Goal: Navigation & Orientation: Find specific page/section

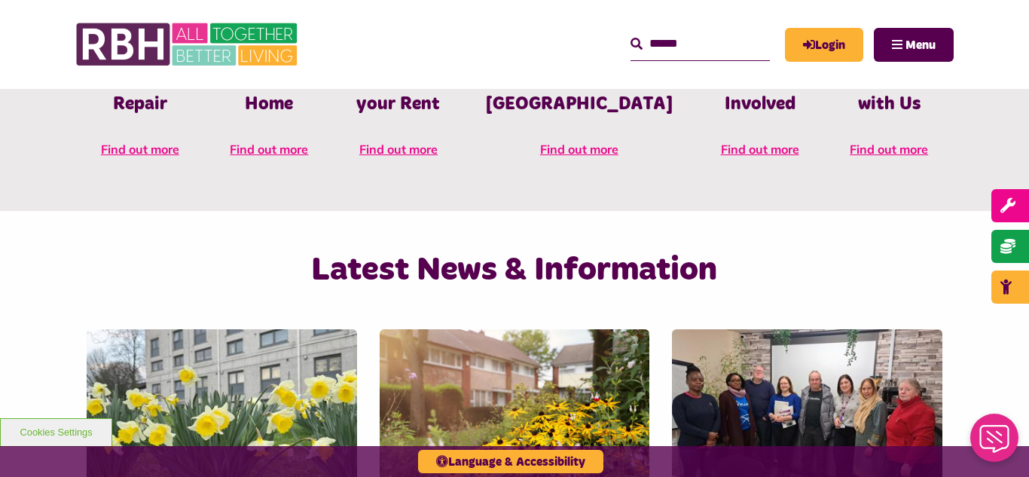
scroll to position [843, 0]
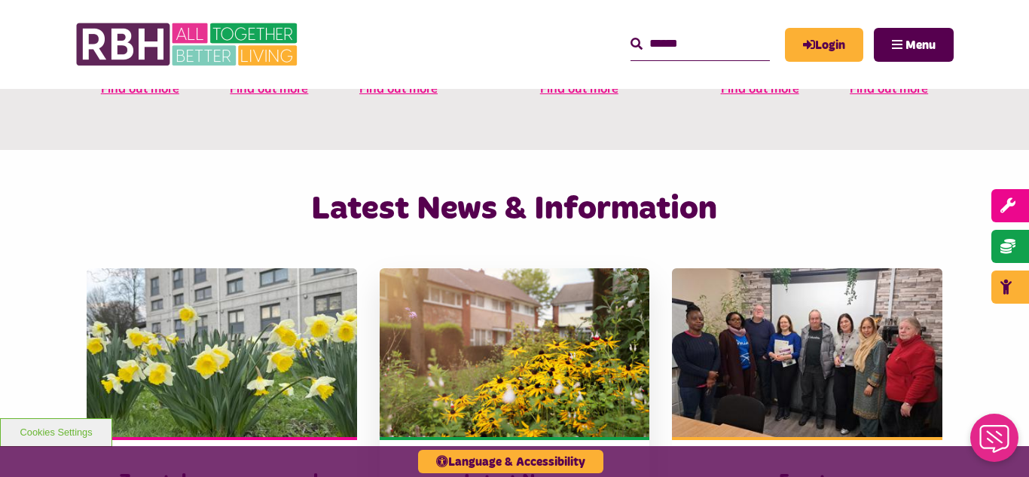
click at [464, 313] on img at bounding box center [515, 352] width 270 height 169
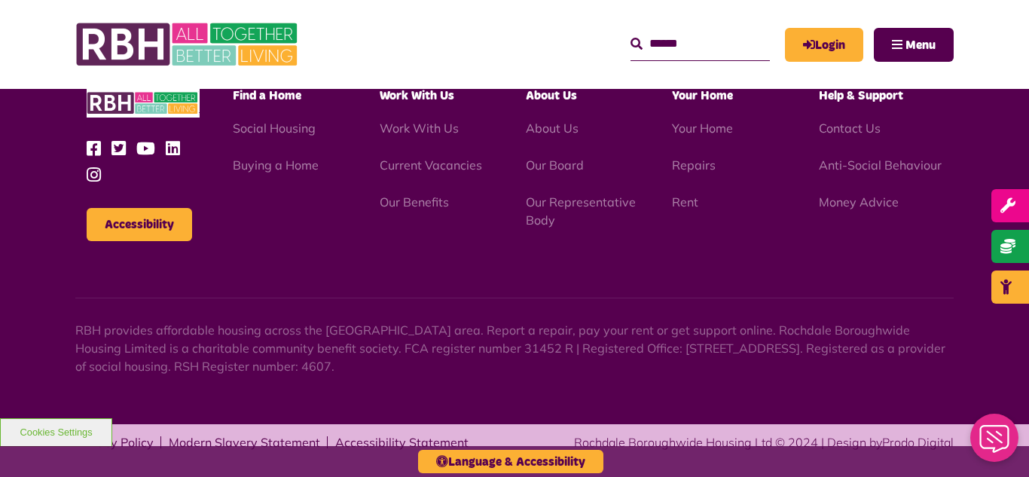
scroll to position [1639, 0]
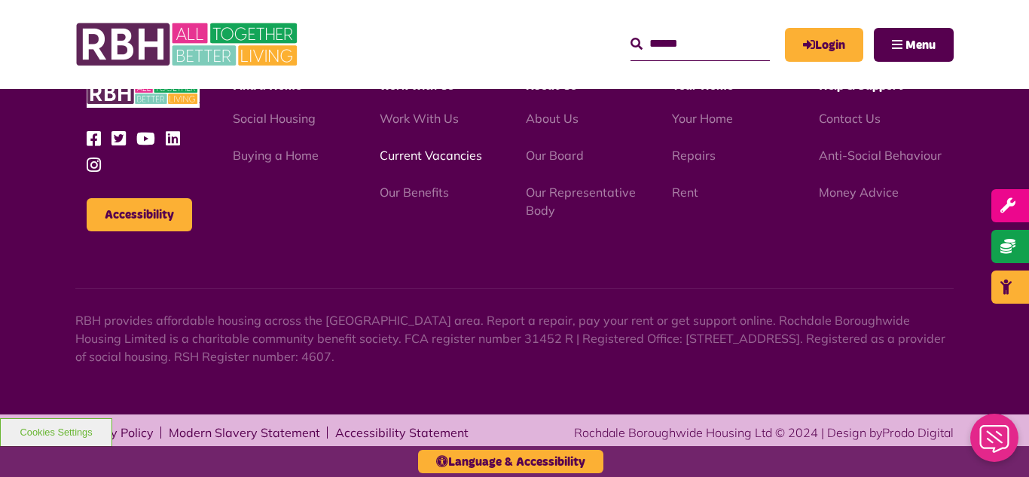
click at [416, 159] on link "Current Vacancies" at bounding box center [431, 155] width 102 height 15
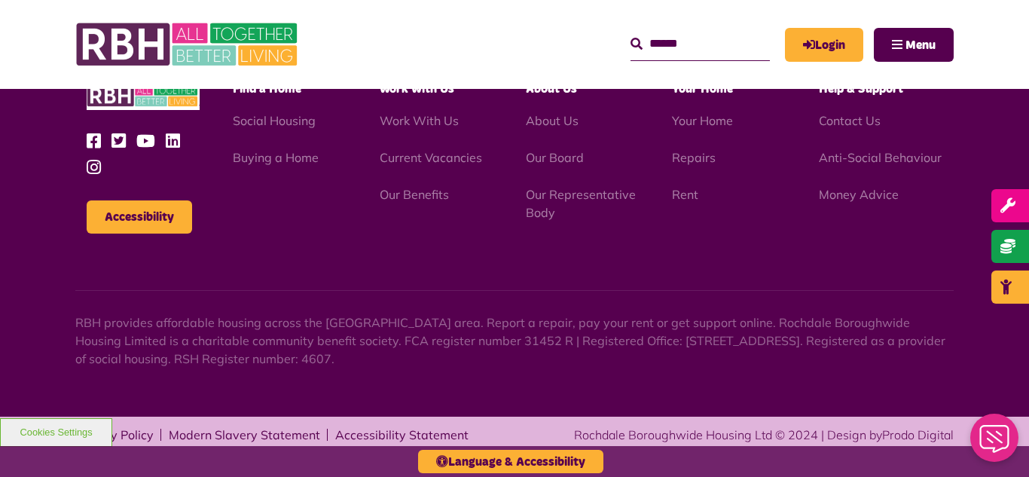
scroll to position [2494, 0]
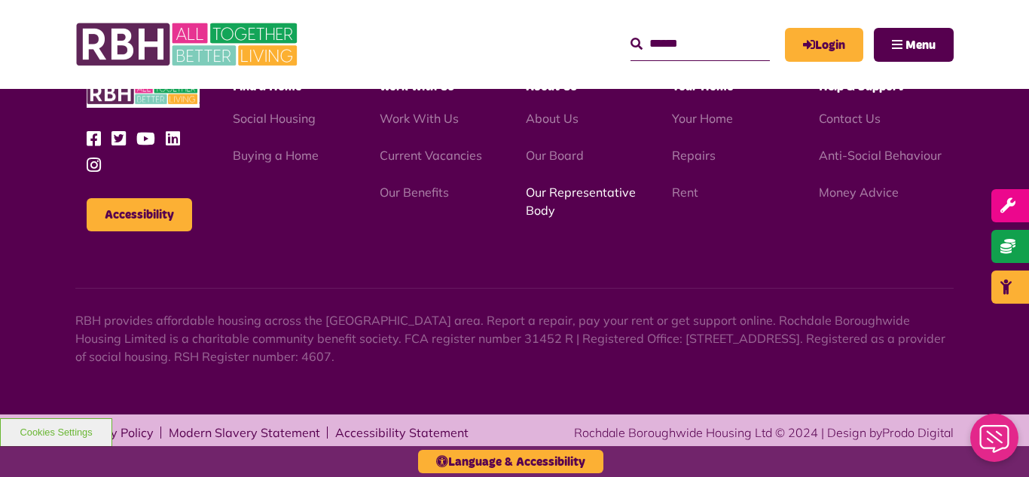
click at [560, 194] on link "Our Representative Body" at bounding box center [581, 201] width 110 height 33
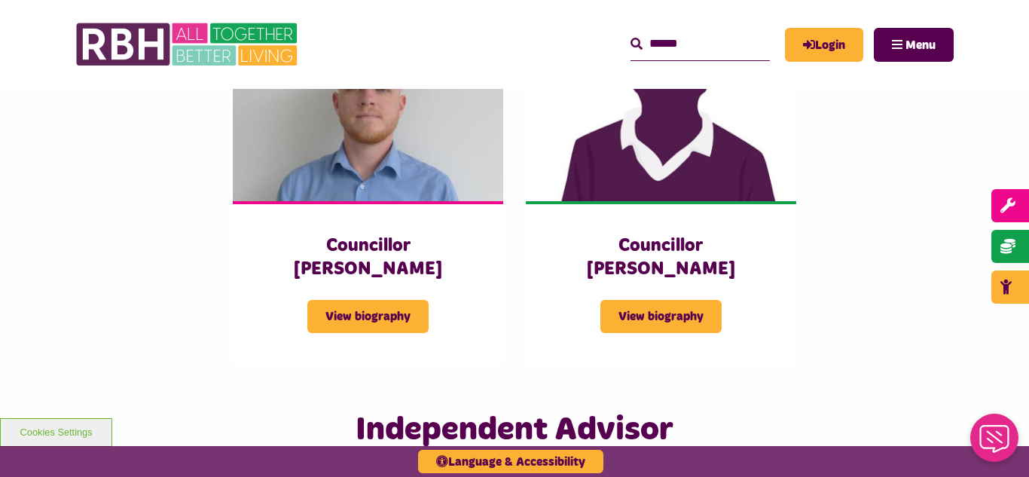
scroll to position [3404, 0]
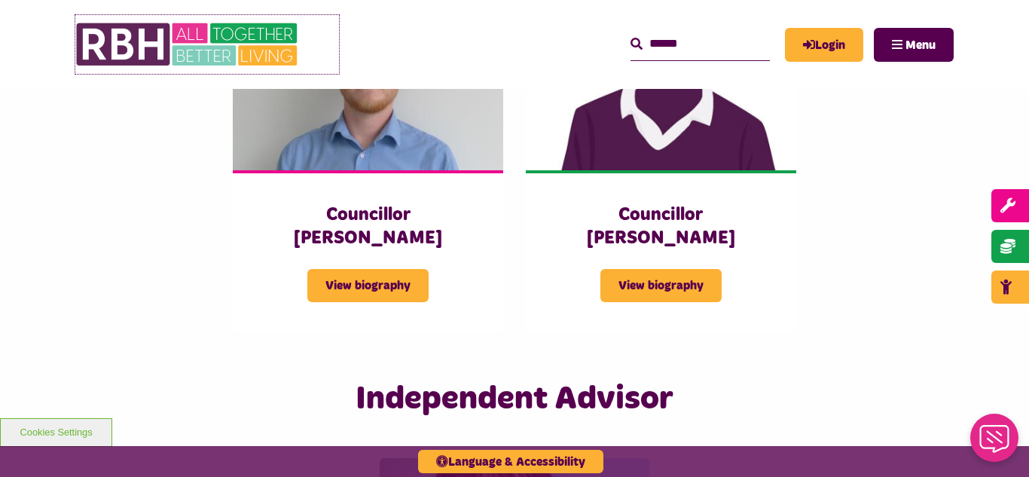
click at [174, 41] on img at bounding box center [188, 44] width 226 height 59
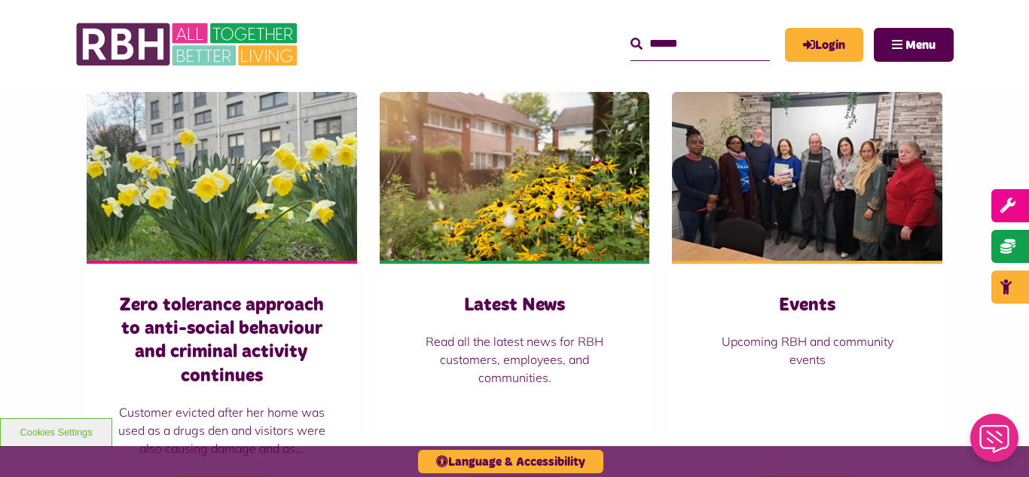
scroll to position [1054, 0]
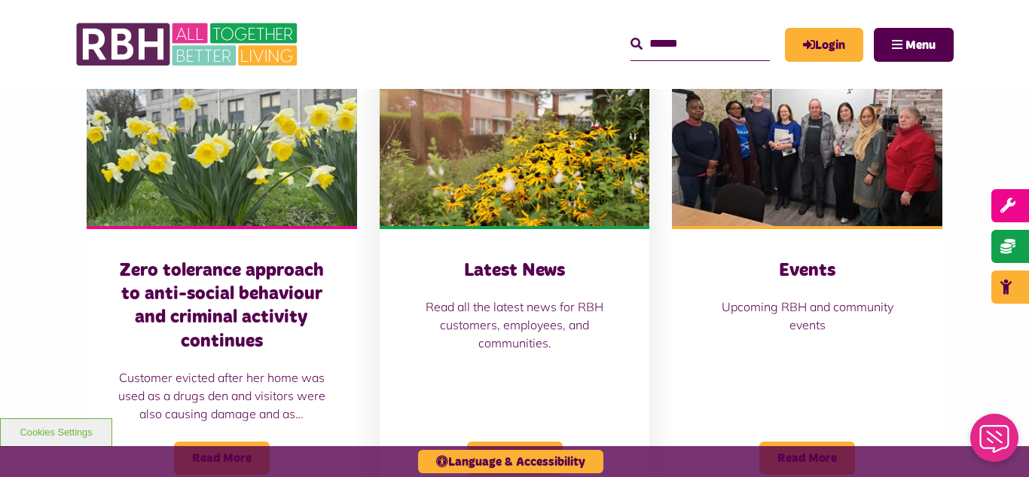
click at [501, 175] on img at bounding box center [515, 141] width 270 height 169
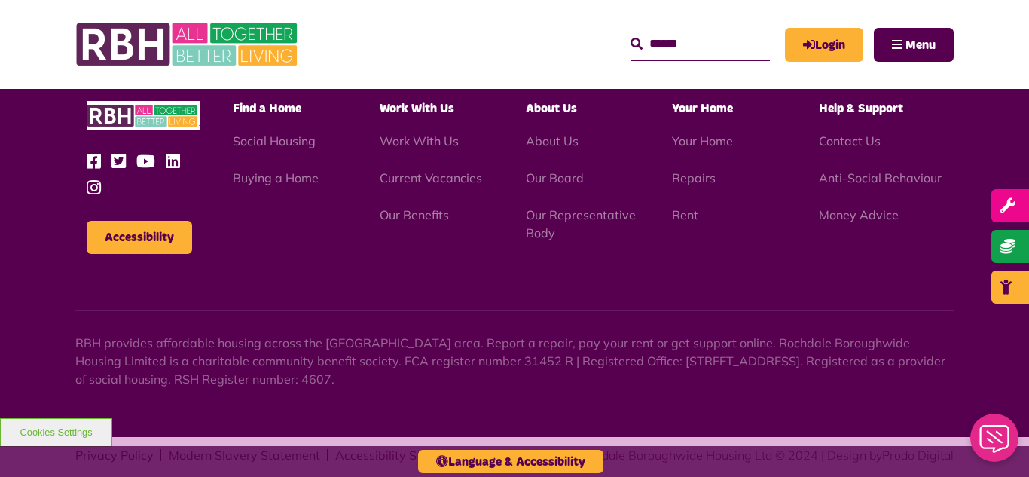
scroll to position [1639, 0]
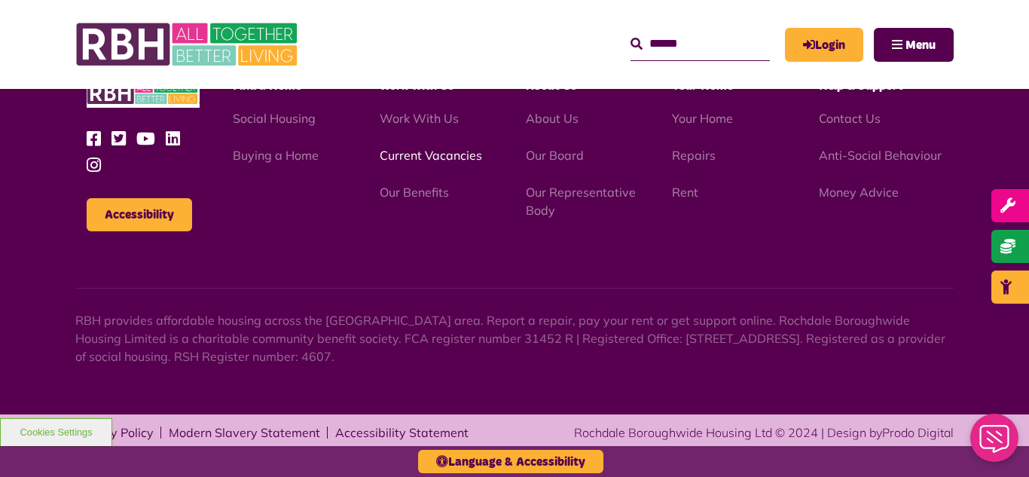
click at [434, 159] on link "Current Vacancies" at bounding box center [431, 155] width 102 height 15
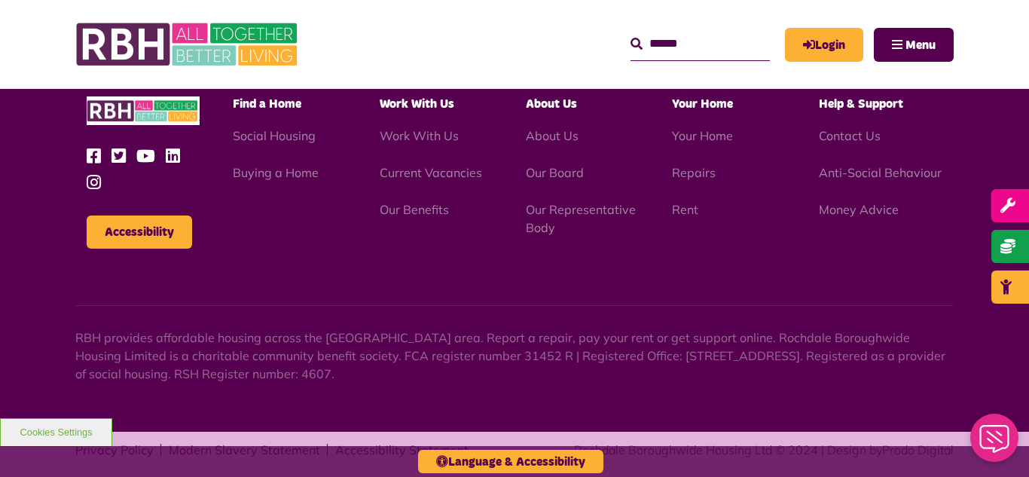
scroll to position [2494, 0]
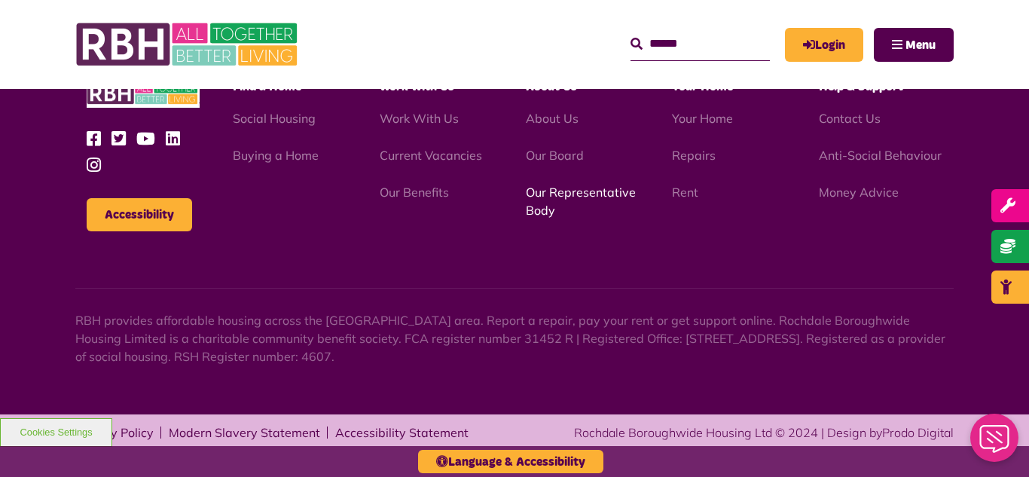
click at [559, 196] on link "Our Representative Body" at bounding box center [581, 201] width 110 height 33
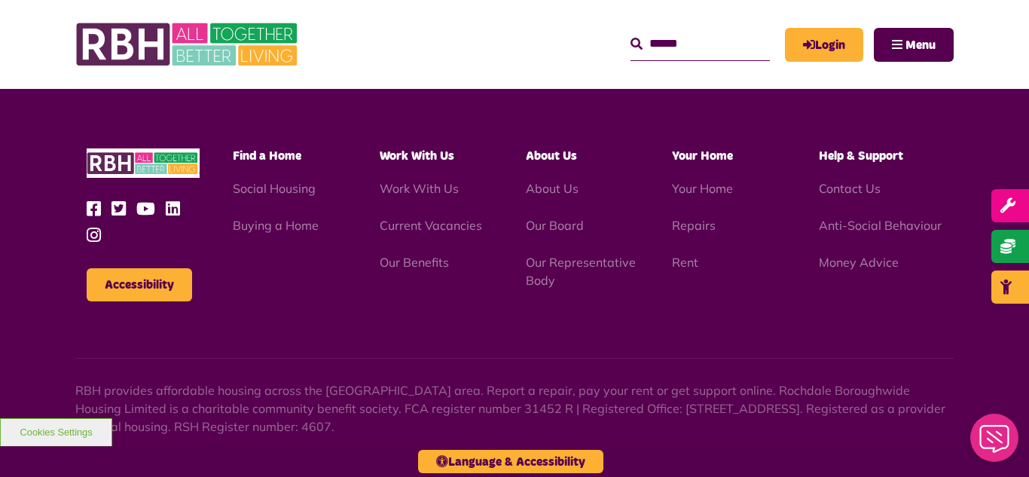
scroll to position [4372, 0]
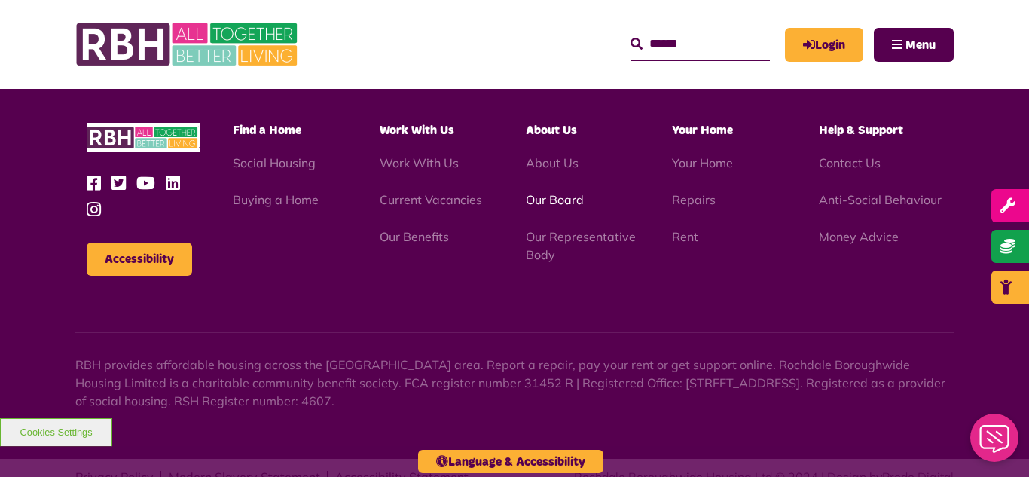
click at [558, 192] on link "Our Board" at bounding box center [555, 199] width 58 height 15
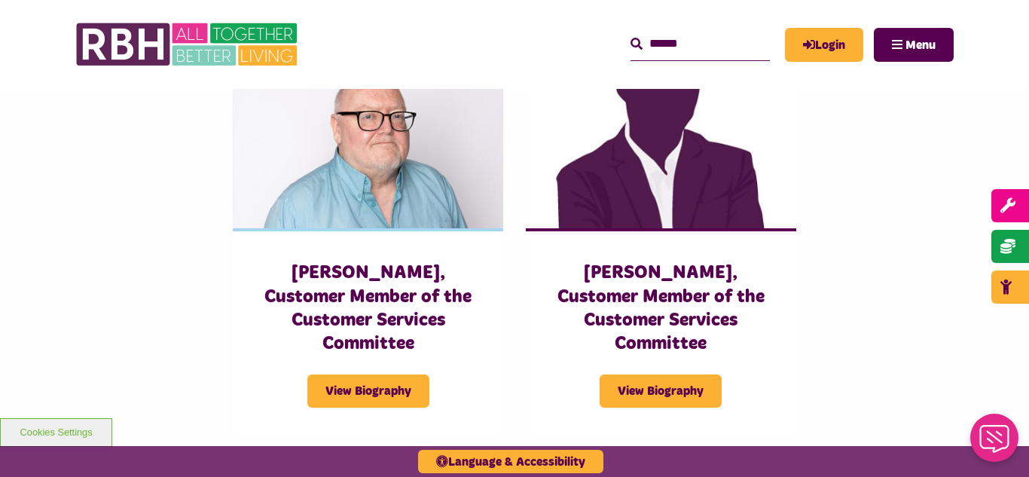
scroll to position [3494, 0]
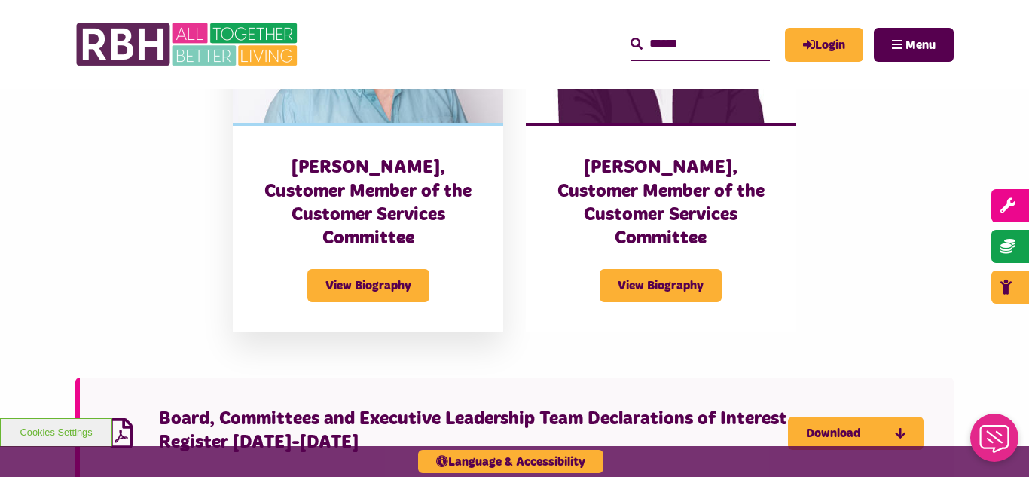
click at [383, 156] on h3 "[PERSON_NAME], Customer Member of the Customer Services Committee" at bounding box center [368, 203] width 210 height 94
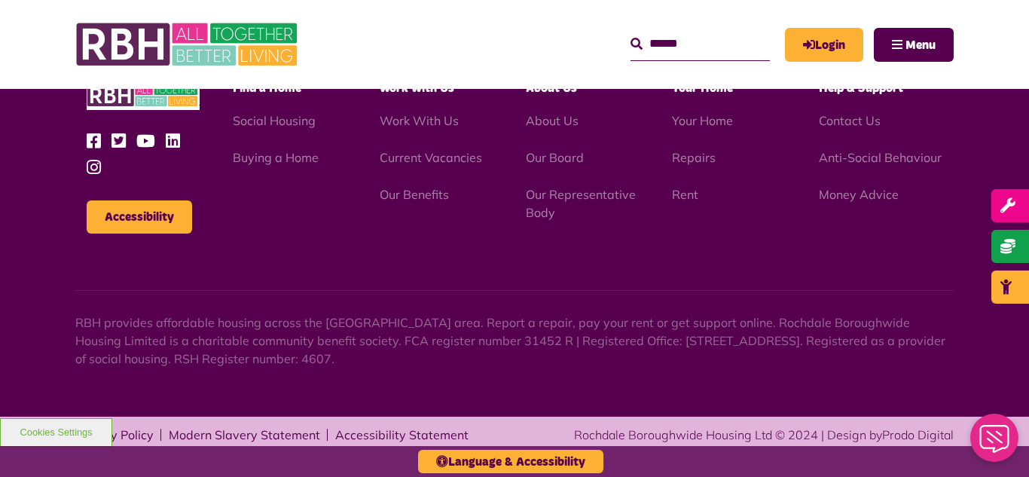
scroll to position [657, 0]
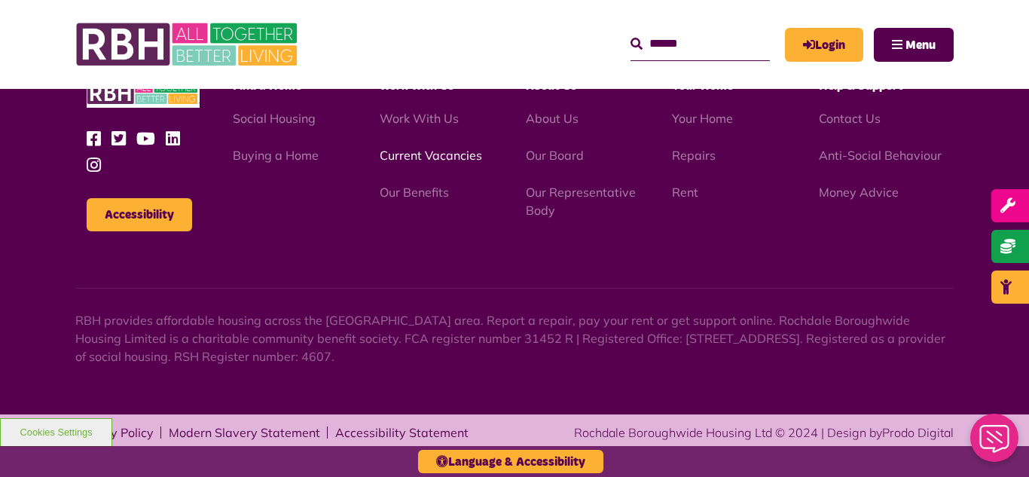
click at [411, 154] on link "Current Vacancies" at bounding box center [431, 155] width 102 height 15
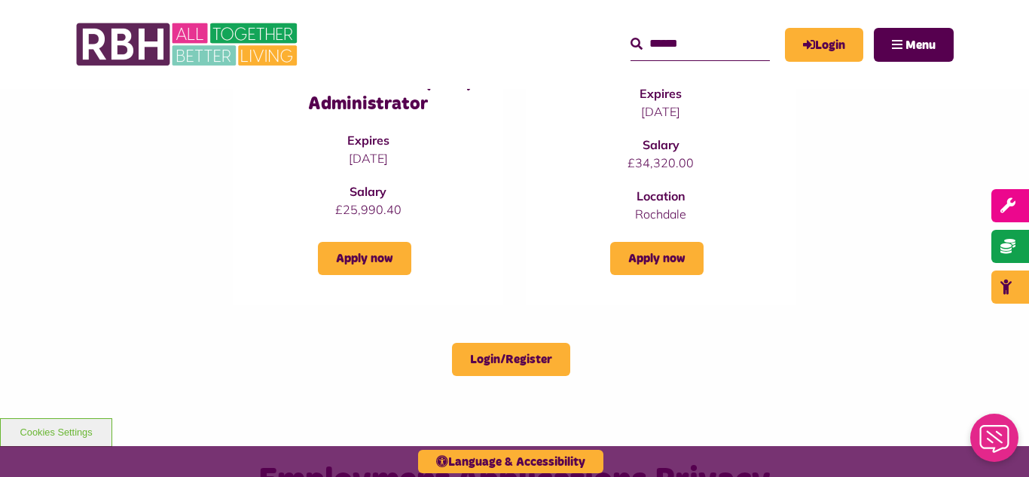
scroll to position [1416, 0]
